Goal: Check status: Check status

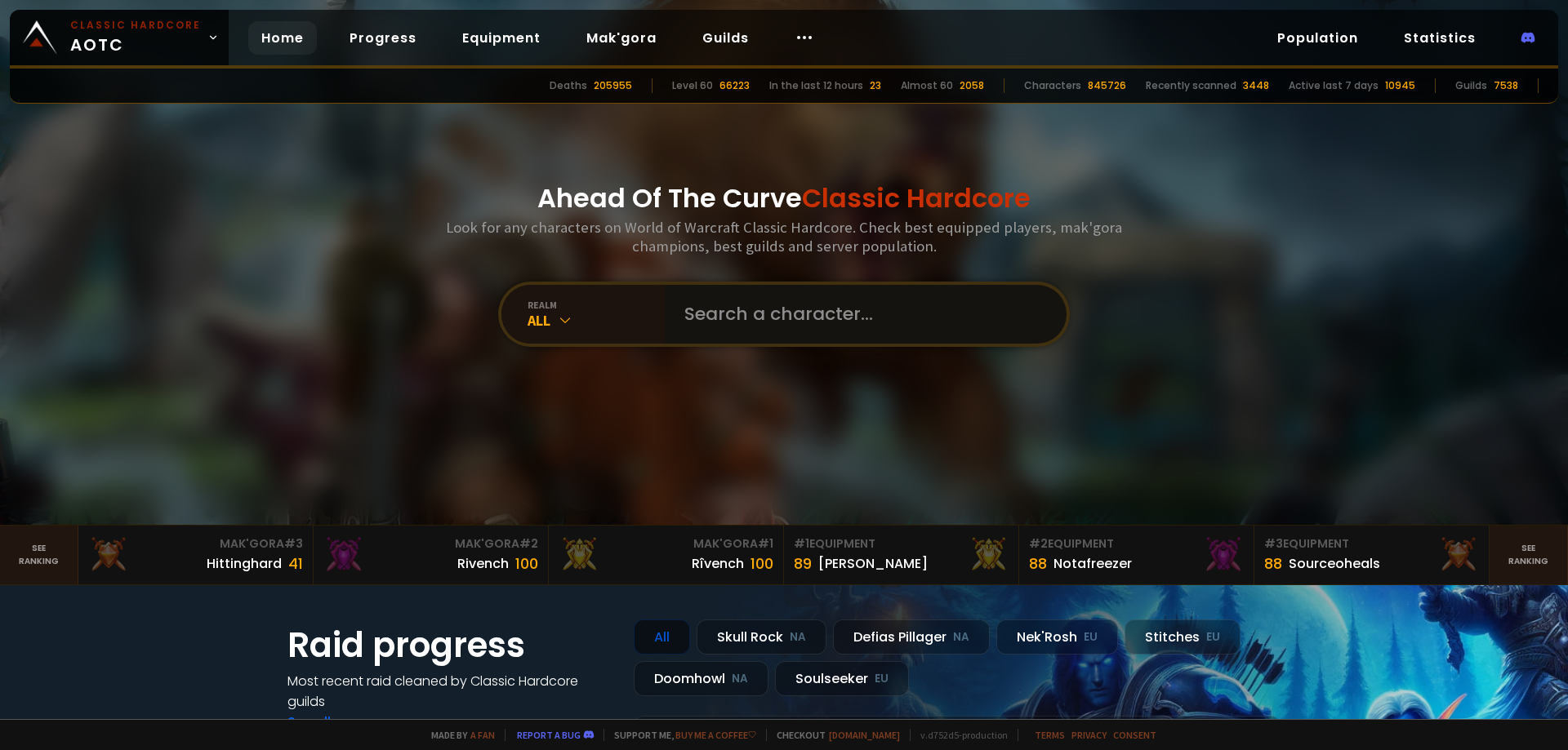
click at [786, 335] on input "text" at bounding box center [860, 314] width 372 height 59
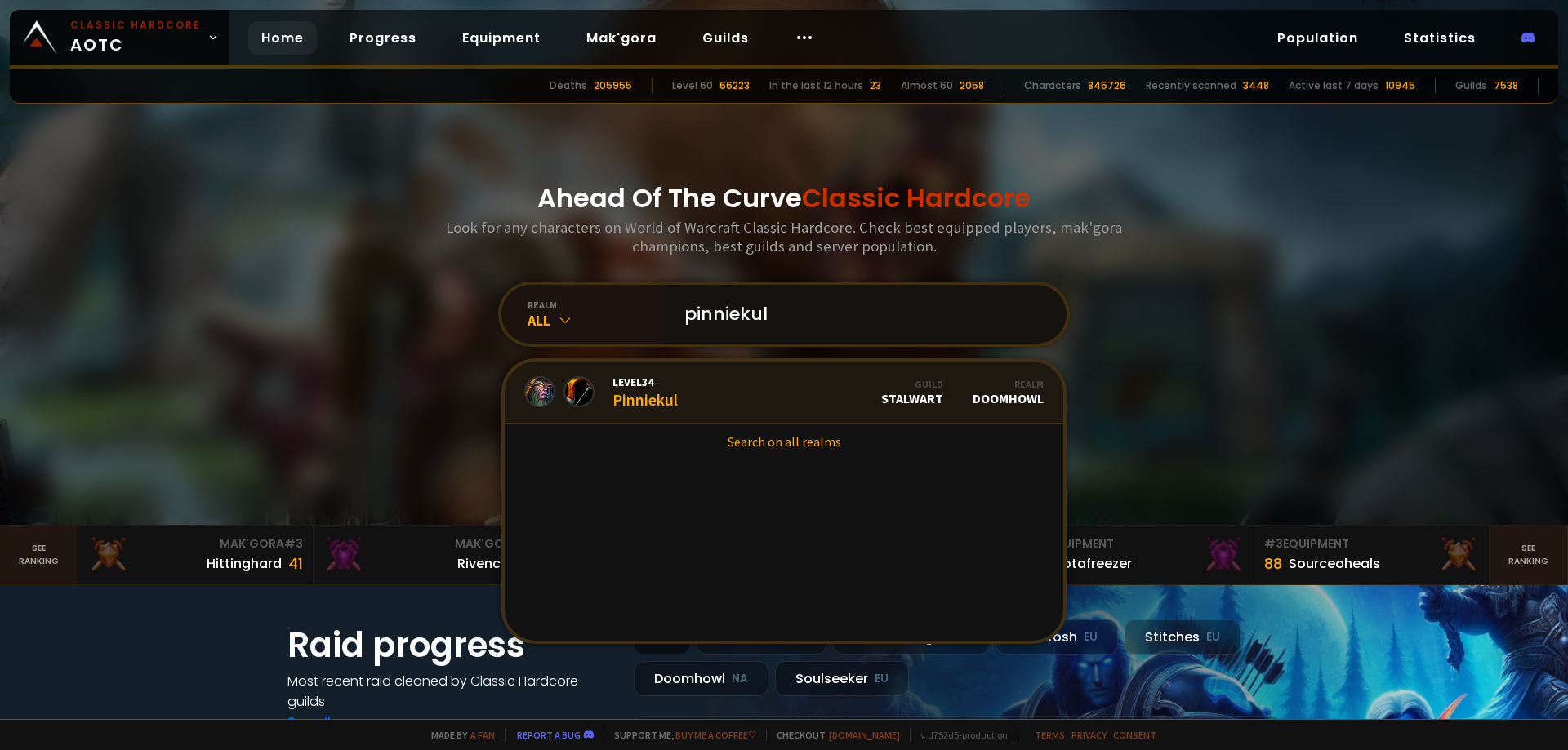
type input "pinniekul"
click at [728, 388] on link "Level 34 Pinniekul Guild Stalwart Realm Doomhowl" at bounding box center [784, 392] width 558 height 62
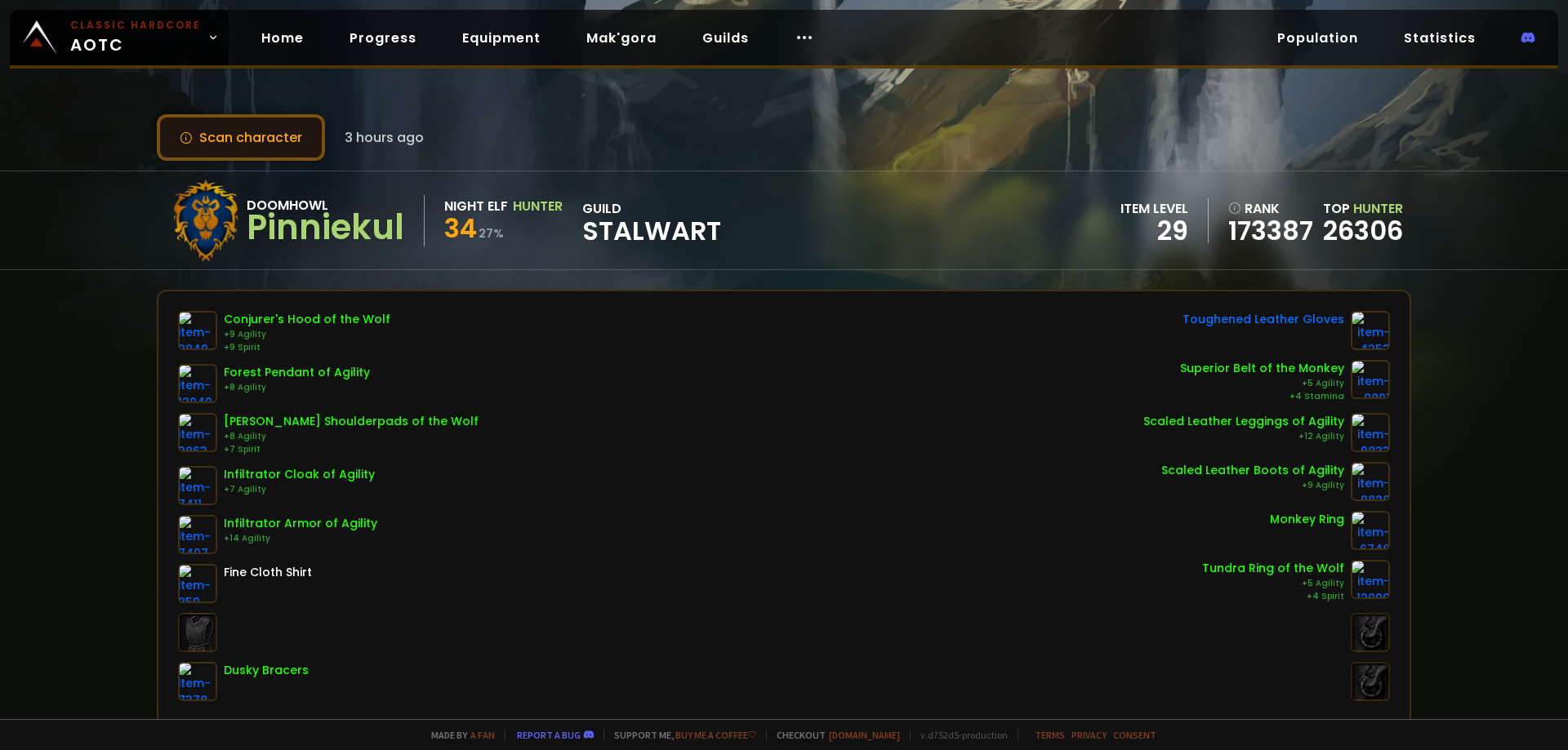
click at [246, 144] on button "Scan character" at bounding box center [240, 137] width 168 height 47
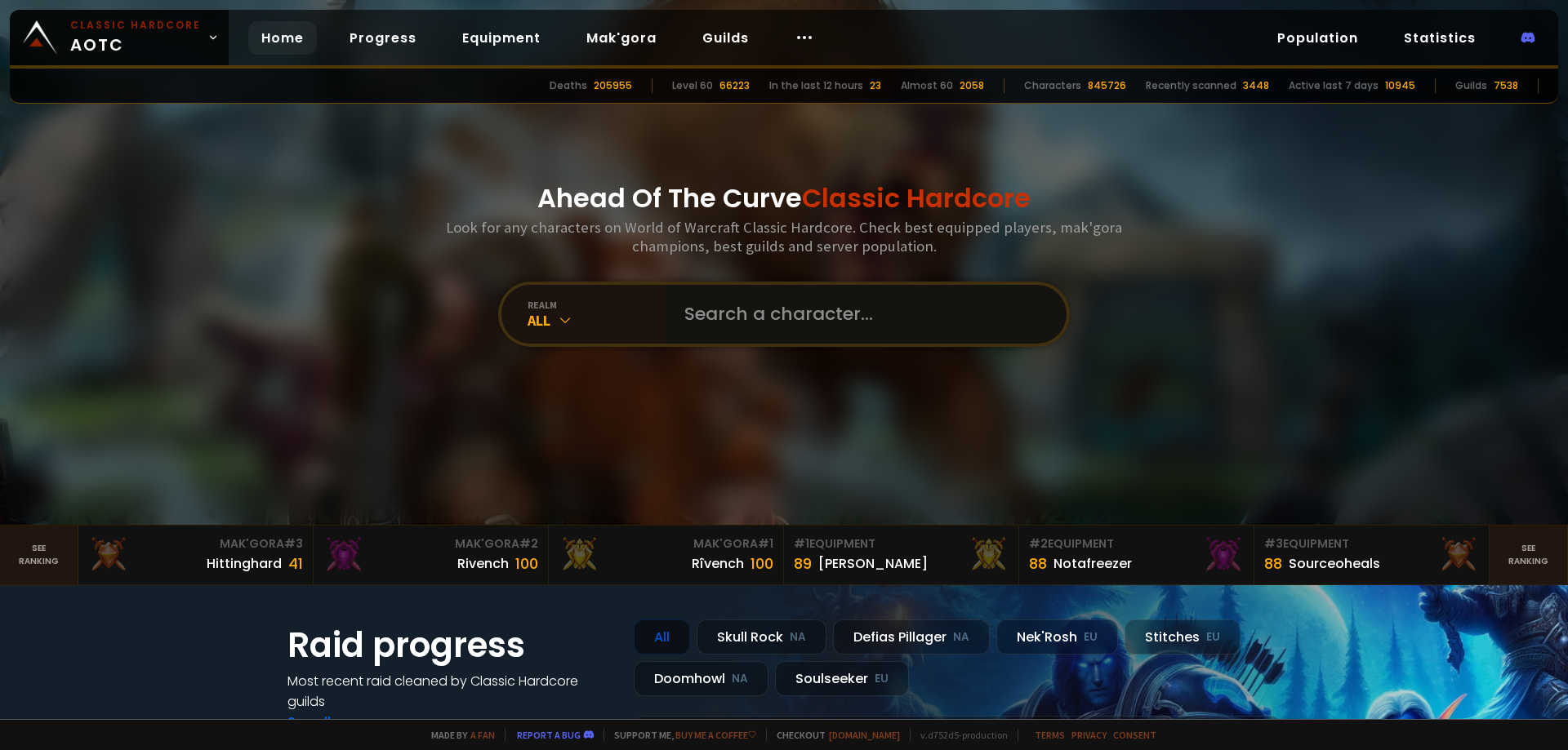
click at [722, 318] on input "text" at bounding box center [860, 314] width 372 height 59
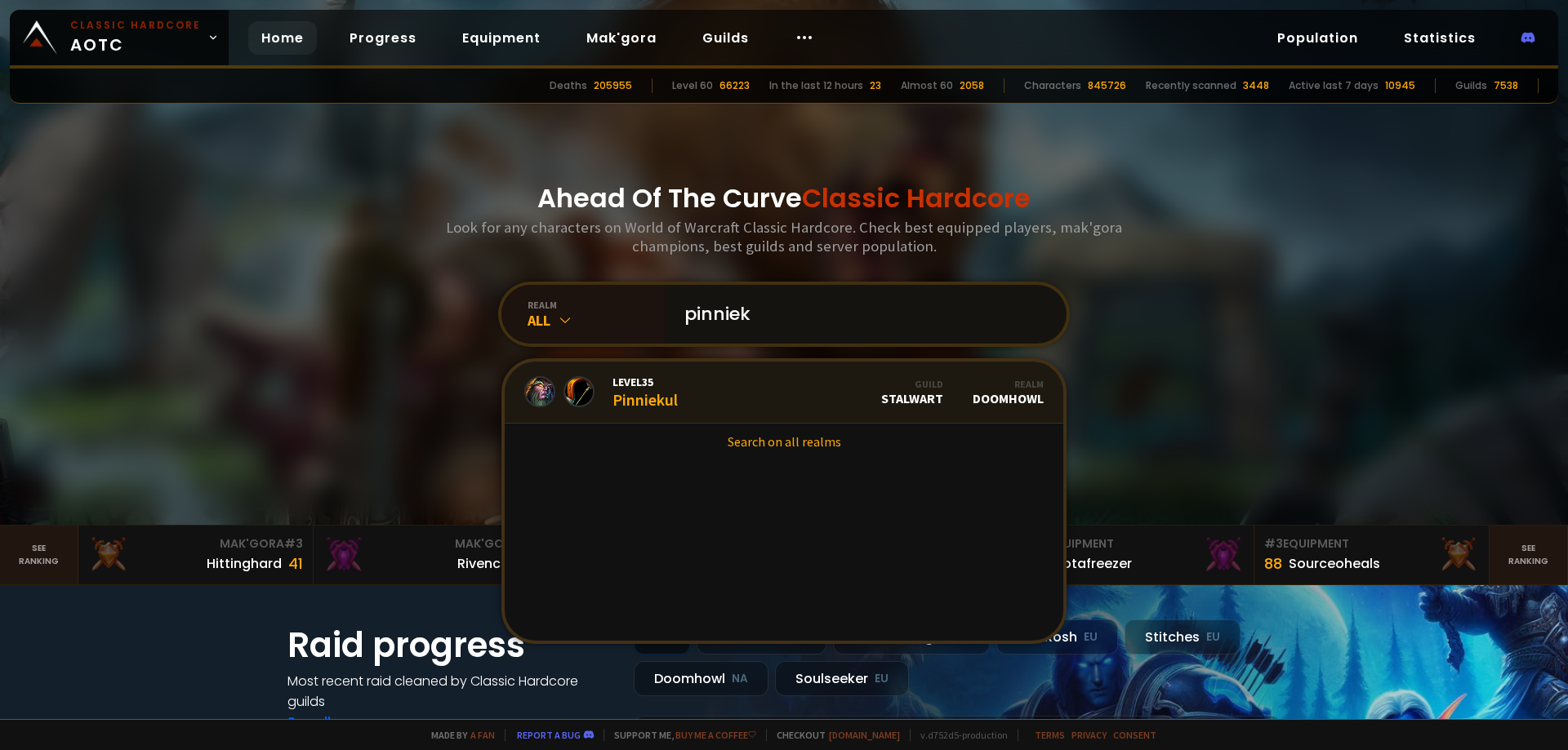
type input "pinniek"
click at [691, 405] on link "Level 35 Pinniekul Guild Stalwart Realm Doomhowl" at bounding box center [784, 392] width 558 height 62
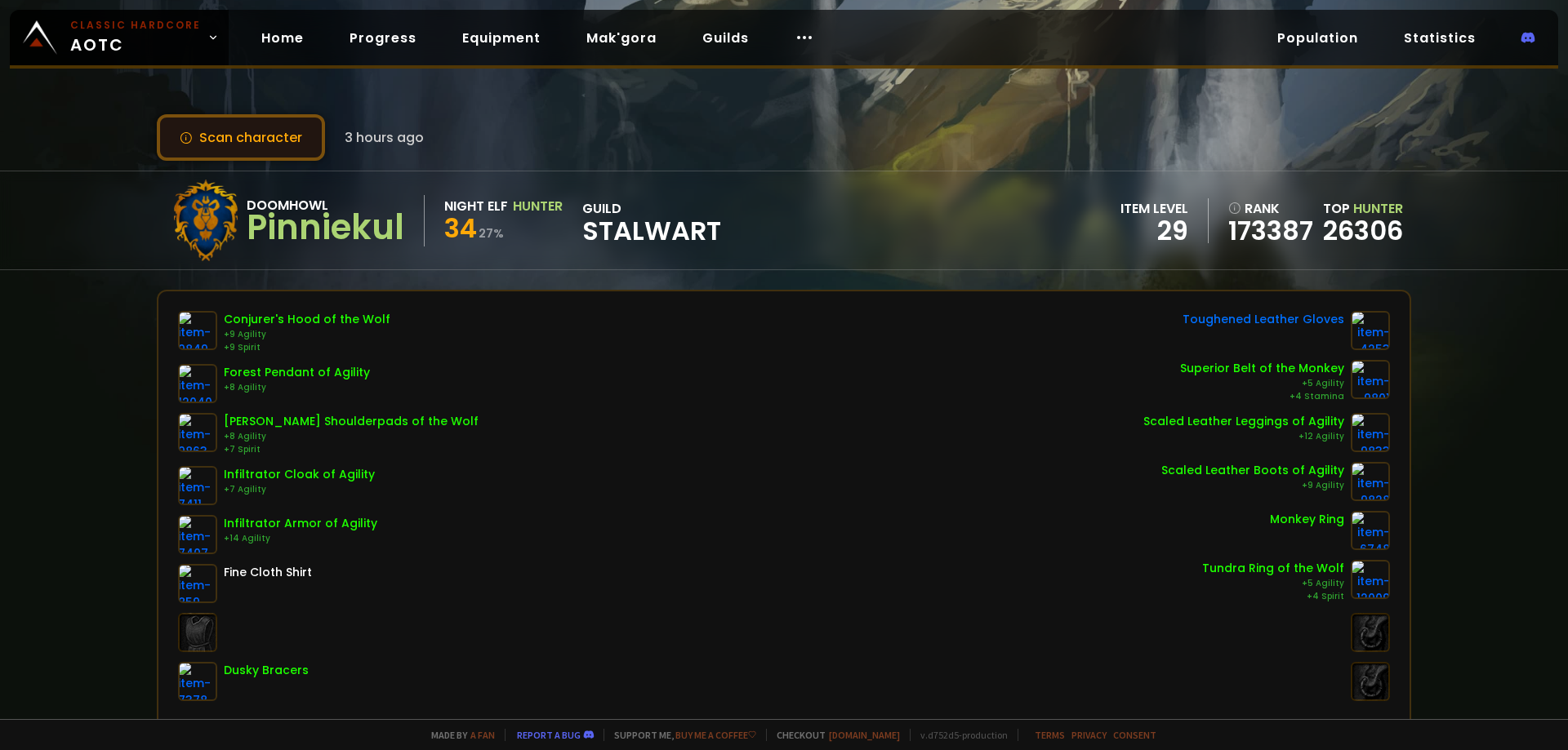
click at [216, 143] on button "Scan character" at bounding box center [240, 137] width 168 height 47
click at [263, 142] on button "Scan character" at bounding box center [240, 137] width 168 height 47
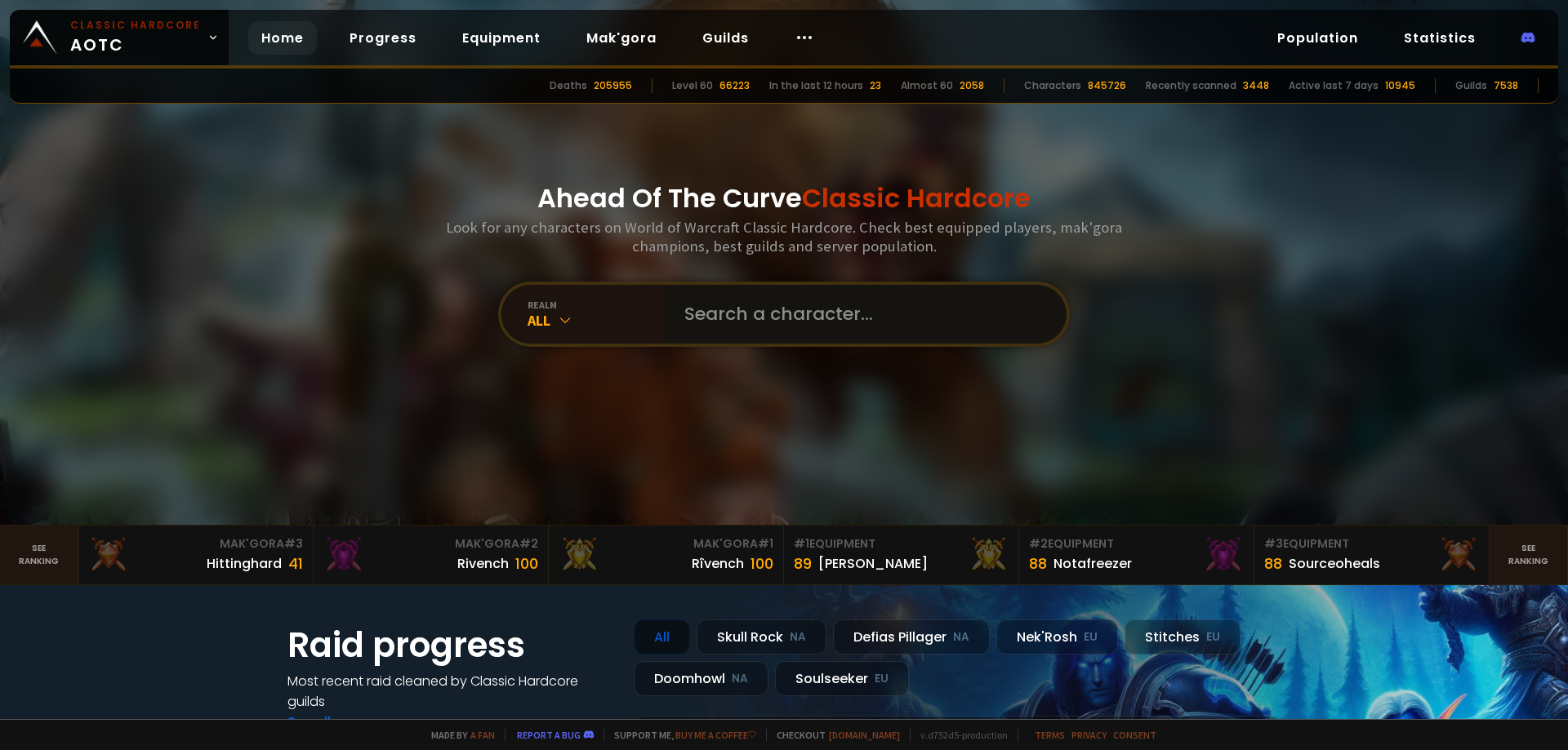
click at [731, 319] on input "text" at bounding box center [860, 314] width 372 height 59
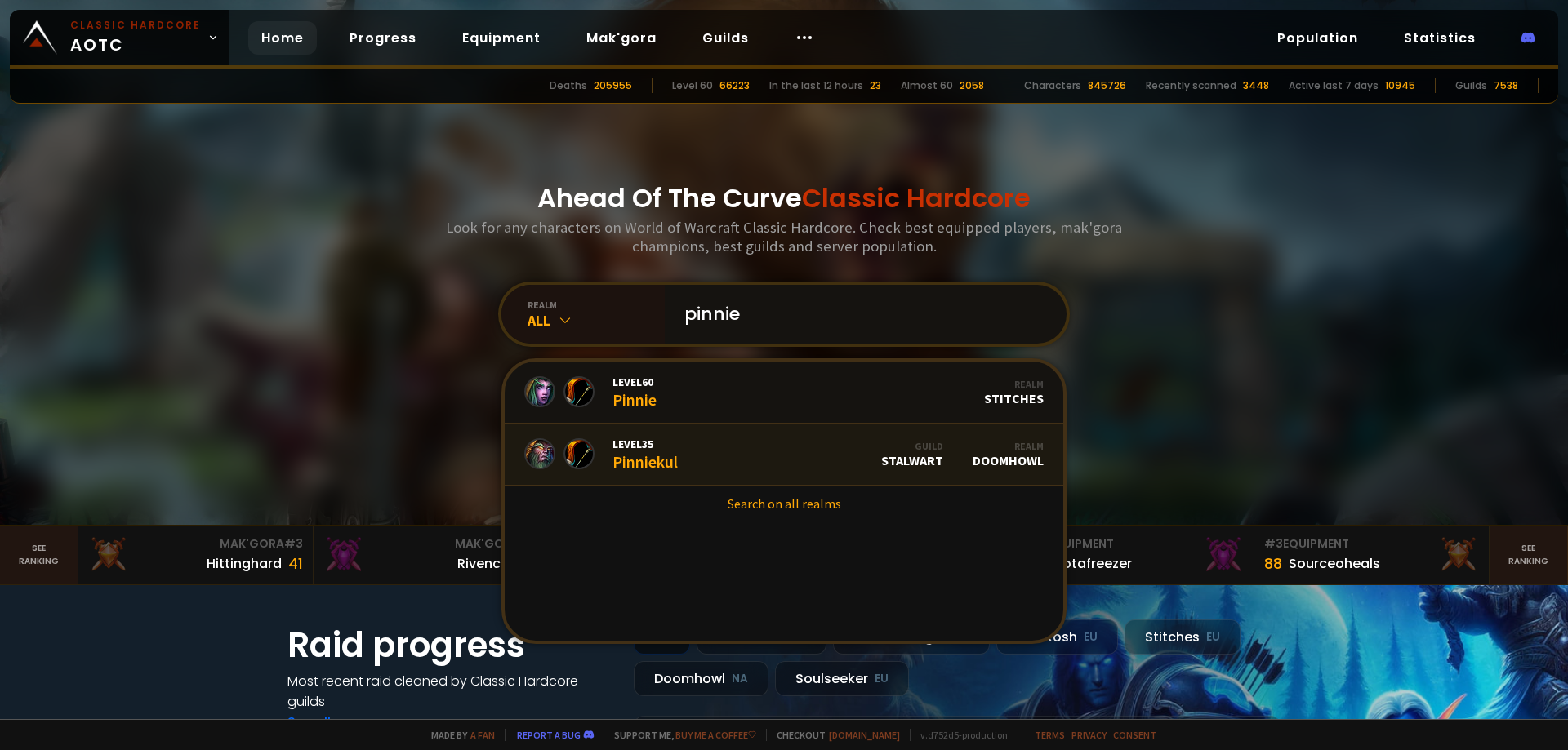
type input "pinnie"
click at [695, 454] on link "Level 35 Pinniekul Guild Stalwart Realm Doomhowl" at bounding box center [784, 454] width 558 height 62
